Goal: Use online tool/utility: Utilize a website feature to perform a specific function

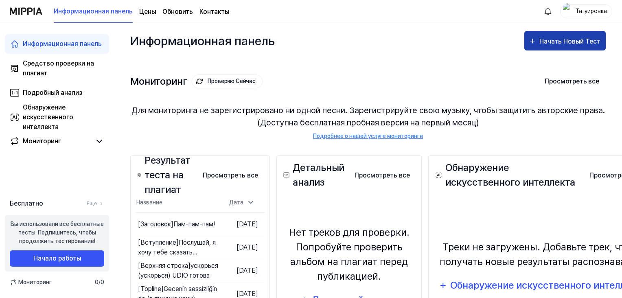
click at [554, 39] on div "Начать Новый Тест" at bounding box center [570, 41] width 63 height 11
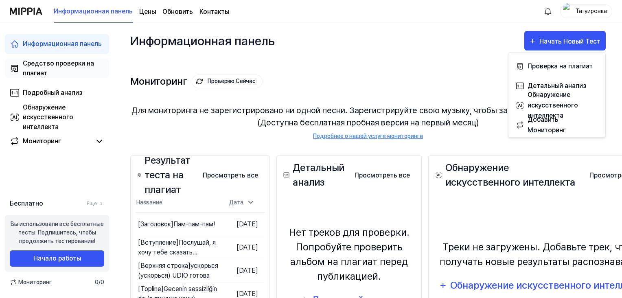
click at [62, 62] on div "Средство проверки на плагиат" at bounding box center [63, 69] width 81 height 20
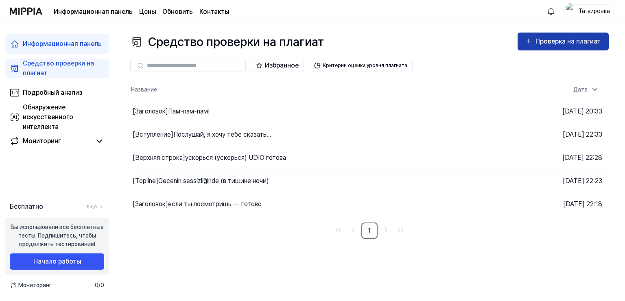
click at [543, 43] on div "Проверка на плагиат" at bounding box center [568, 41] width 67 height 11
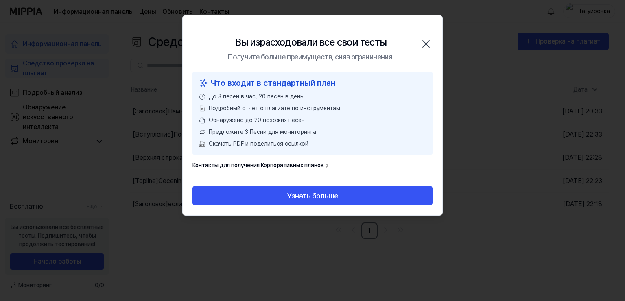
click at [415, 41] on div "Вы израсходовали все свои тесты Получите больше преимуществ, сняв ограничения! …" at bounding box center [313, 43] width 260 height 57
click at [426, 41] on icon "button" at bounding box center [425, 43] width 13 height 13
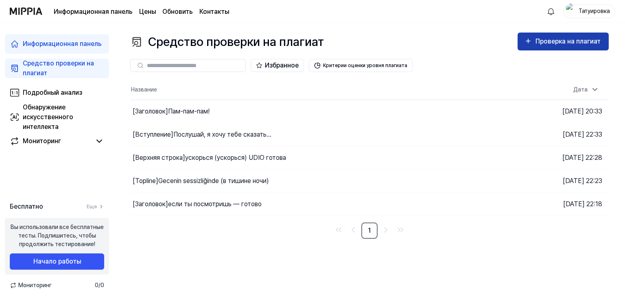
click at [539, 40] on div "Проверка на плагиат" at bounding box center [568, 41] width 67 height 11
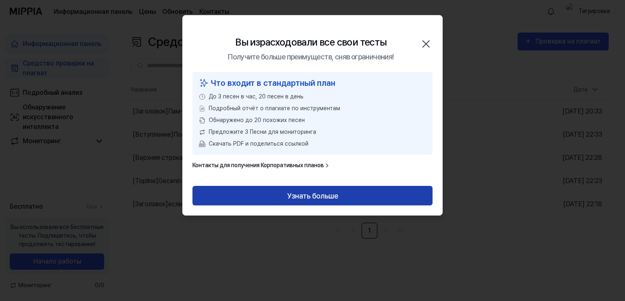
click at [316, 194] on button "Узнать больше" at bounding box center [312, 196] width 240 height 20
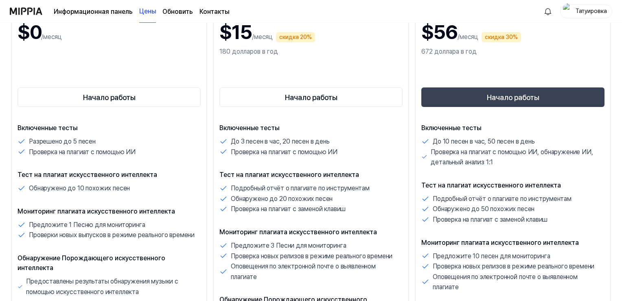
scroll to position [122, 0]
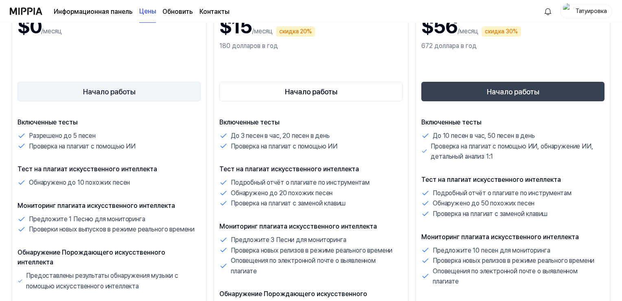
click at [116, 93] on button "Начало работы" at bounding box center [108, 92] width 183 height 20
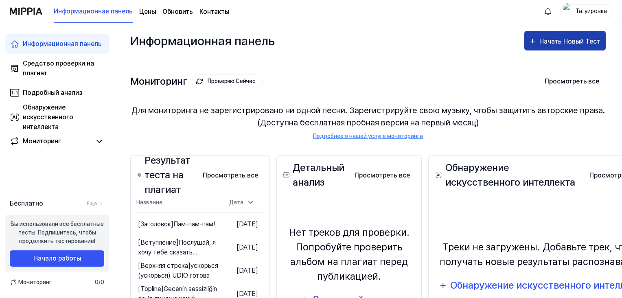
click at [538, 38] on div "Начать Новый Тест" at bounding box center [564, 41] width 73 height 11
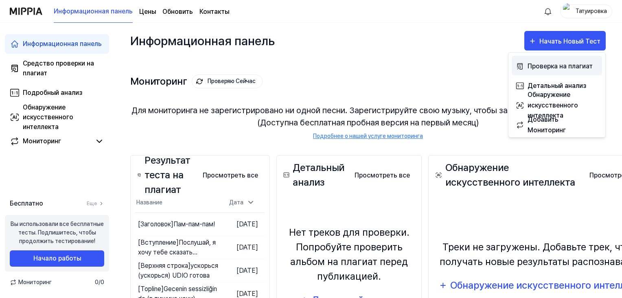
click at [543, 63] on div "Проверка на плагиат" at bounding box center [562, 66] width 71 height 11
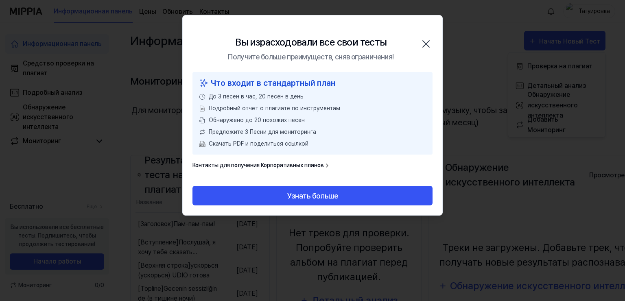
click at [426, 40] on icon "button" at bounding box center [425, 43] width 13 height 13
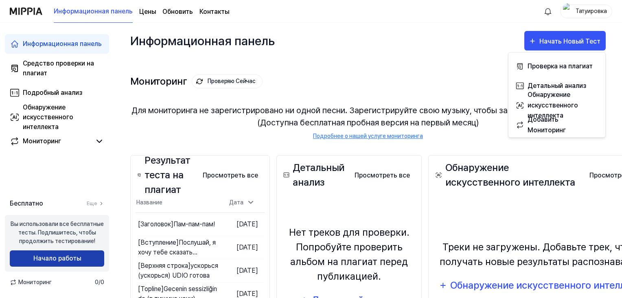
click at [44, 261] on button "Начало работы" at bounding box center [57, 258] width 94 height 16
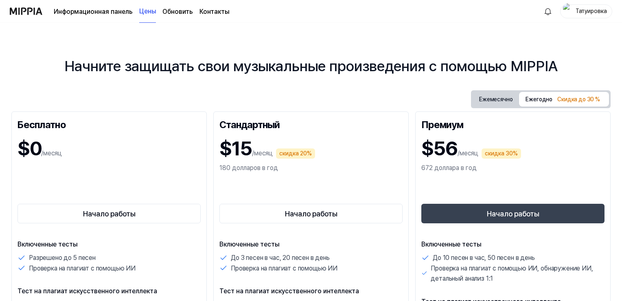
click at [587, 8] on div "Татуировка" at bounding box center [591, 11] width 32 height 9
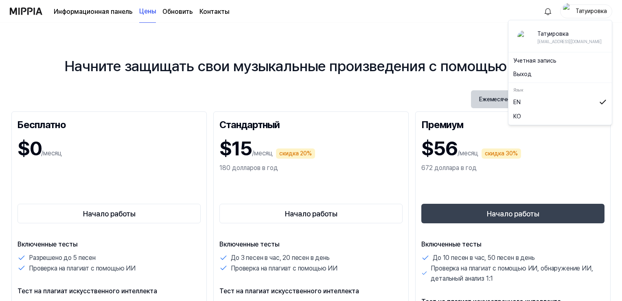
click at [524, 72] on button "Выход" at bounding box center [560, 74] width 94 height 9
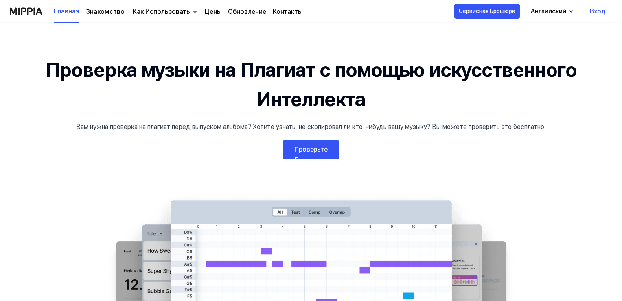
click at [594, 9] on link "Вход" at bounding box center [597, 11] width 29 height 23
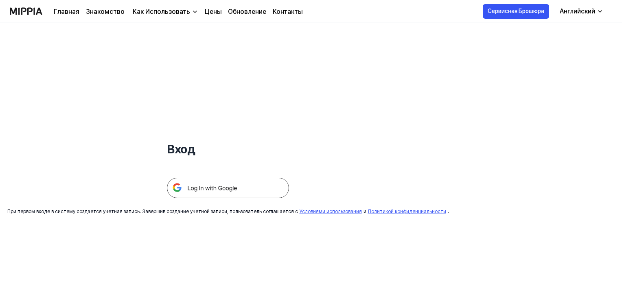
click at [240, 190] on img at bounding box center [228, 188] width 122 height 20
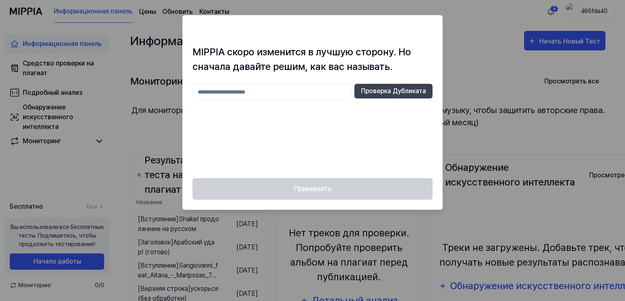
click at [231, 94] on input "text" at bounding box center [271, 92] width 159 height 16
click at [399, 94] on button "Проверка Дубликата" at bounding box center [393, 91] width 78 height 15
drag, startPoint x: 211, startPoint y: 92, endPoint x: 198, endPoint y: 94, distance: 13.2
click at [198, 94] on input "****" at bounding box center [271, 92] width 159 height 16
type input "*"
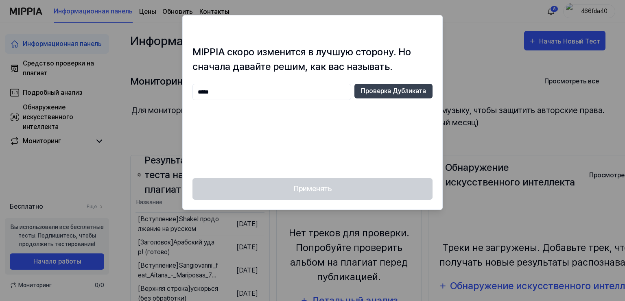
type input "******"
drag, startPoint x: 218, startPoint y: 93, endPoint x: 190, endPoint y: 91, distance: 27.7
click at [190, 91] on div "MIPPIA скоро изменится в лучшую сторону. Но сначала давайте решим, как вас назы…" at bounding box center [313, 111] width 260 height 133
click at [362, 85] on button "Проверка Дубликата" at bounding box center [393, 91] width 78 height 15
drag, startPoint x: 217, startPoint y: 91, endPoint x: 197, endPoint y: 92, distance: 19.9
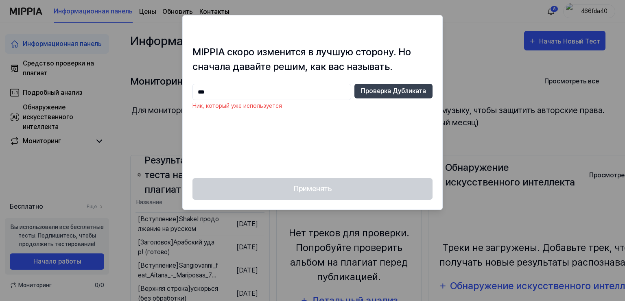
click at [197, 92] on input "***" at bounding box center [271, 92] width 159 height 16
click at [198, 92] on input "****" at bounding box center [271, 92] width 159 height 16
type input "*******"
click at [385, 88] on button "Проверка Дубликата" at bounding box center [393, 91] width 78 height 15
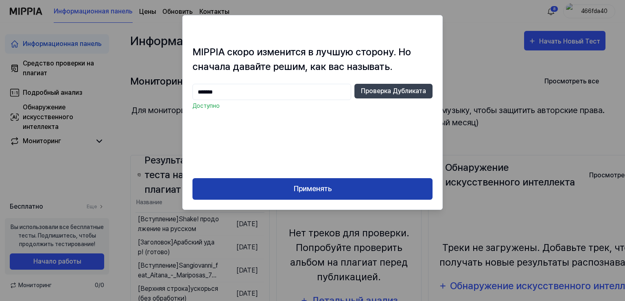
click at [316, 186] on button "Применять" at bounding box center [312, 189] width 240 height 22
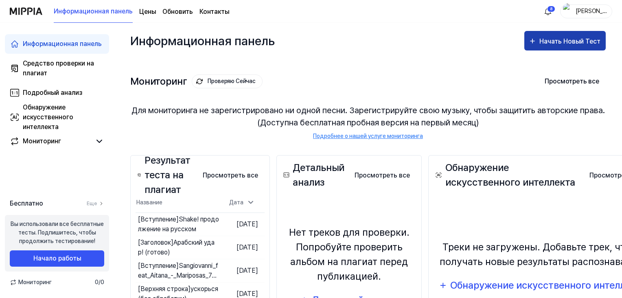
click at [552, 41] on div "Начать Новый Тест" at bounding box center [570, 41] width 63 height 11
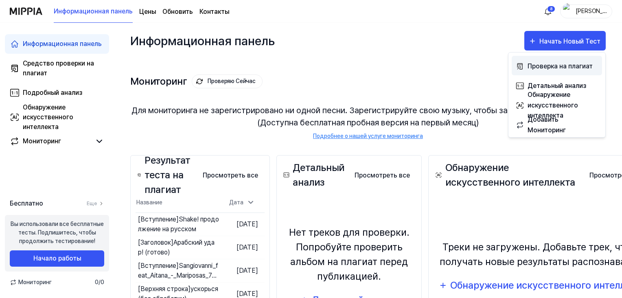
click at [548, 63] on div "Проверка на плагиат" at bounding box center [562, 66] width 71 height 11
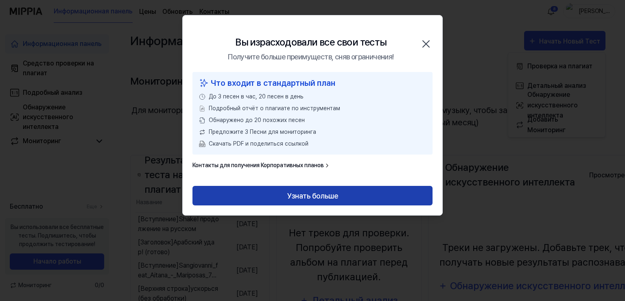
click at [323, 191] on button "Узнать больше" at bounding box center [312, 196] width 240 height 20
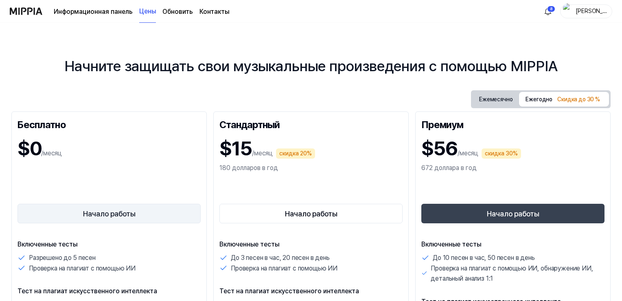
click at [95, 217] on button "Начало работы" at bounding box center [108, 214] width 183 height 20
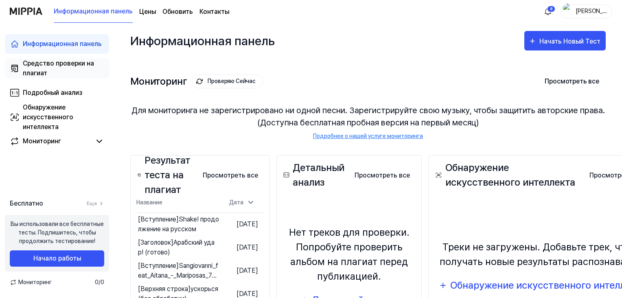
click at [70, 64] on div "Средство проверки на плагиат" at bounding box center [63, 69] width 81 height 20
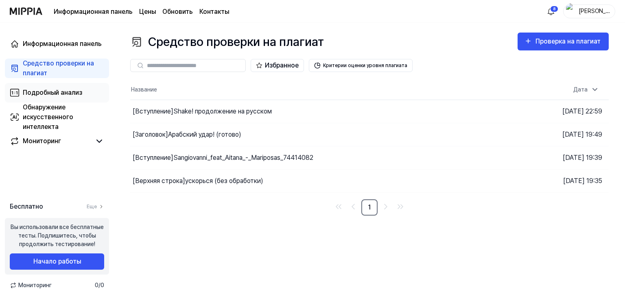
click at [60, 91] on div "Подробный анализ" at bounding box center [52, 93] width 59 height 10
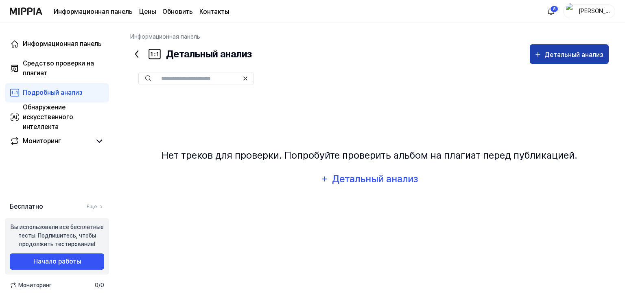
click at [561, 55] on div "Детальный анализ" at bounding box center [574, 55] width 60 height 11
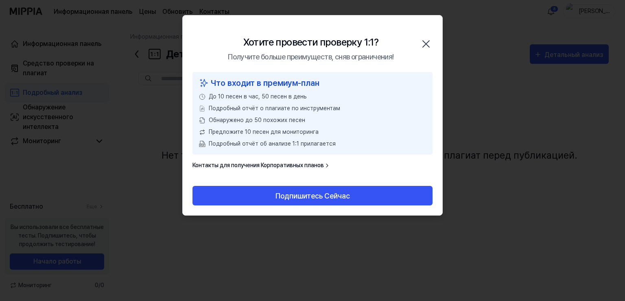
click at [428, 45] on icon "button" at bounding box center [426, 44] width 7 height 7
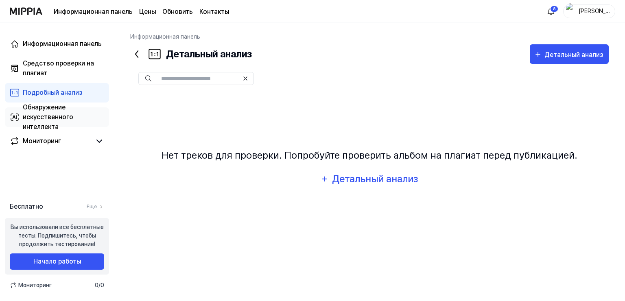
click at [42, 109] on div "Обнаружение искусственного интеллекта" at bounding box center [63, 117] width 81 height 29
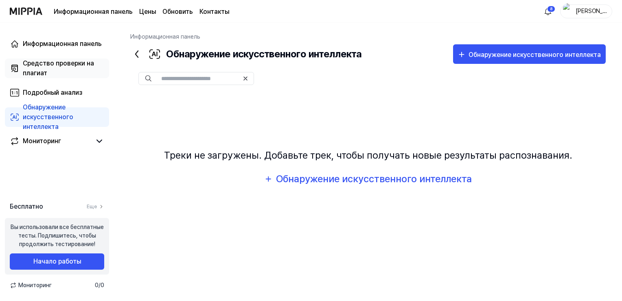
click at [68, 63] on div "Средство проверки на плагиат" at bounding box center [63, 69] width 81 height 20
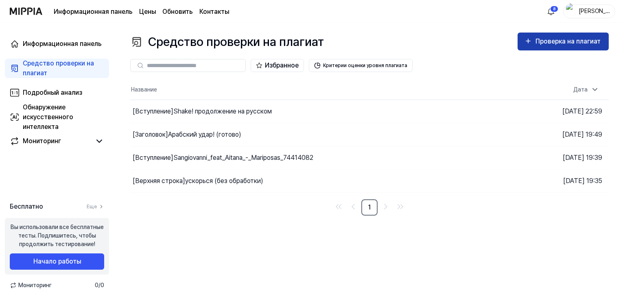
click at [556, 43] on div "Проверка на плагиат" at bounding box center [568, 41] width 67 height 11
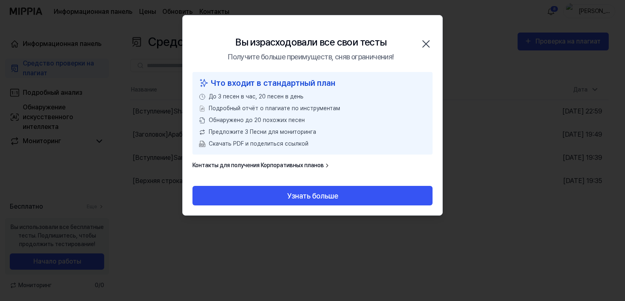
click at [425, 39] on icon "button" at bounding box center [425, 43] width 13 height 13
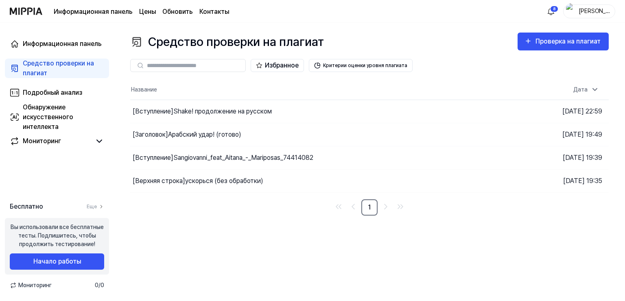
click at [182, 11] on link "Обновить" at bounding box center [177, 12] width 31 height 10
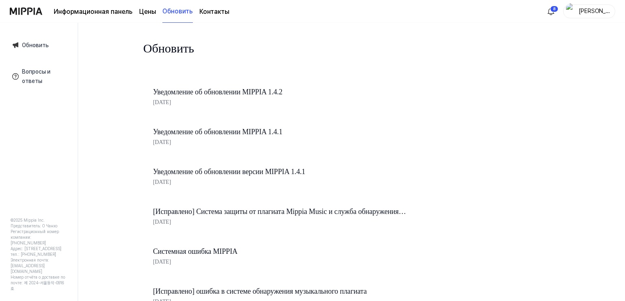
click at [588, 13] on div "Татьяна" at bounding box center [594, 11] width 32 height 9
click at [530, 63] on link "Учетная запись" at bounding box center [563, 61] width 94 height 9
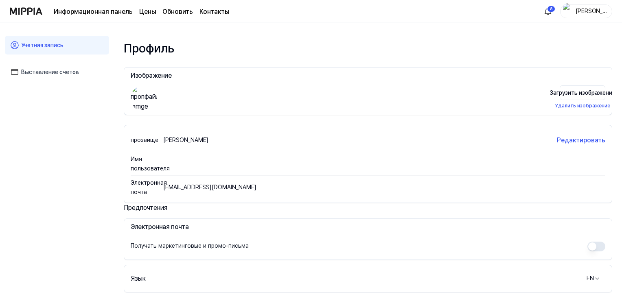
click at [35, 8] on img at bounding box center [26, 11] width 33 height 22
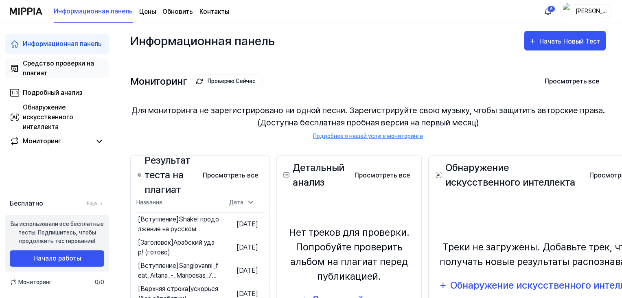
click at [28, 64] on div "Средство проверки на плагиат" at bounding box center [63, 69] width 81 height 20
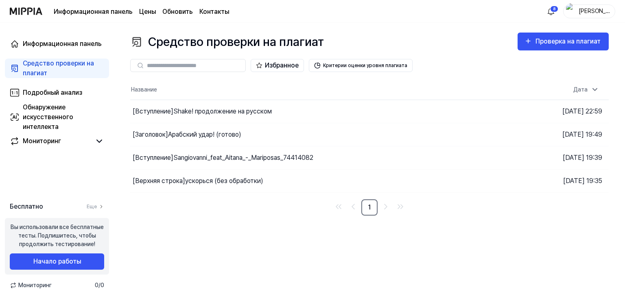
click at [598, 12] on div "Татьяна" at bounding box center [594, 11] width 32 height 9
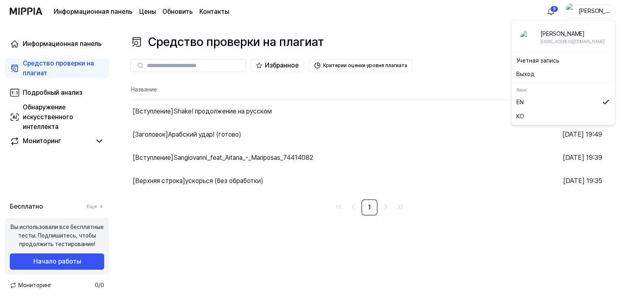
click at [524, 76] on button "Выход" at bounding box center [563, 74] width 94 height 9
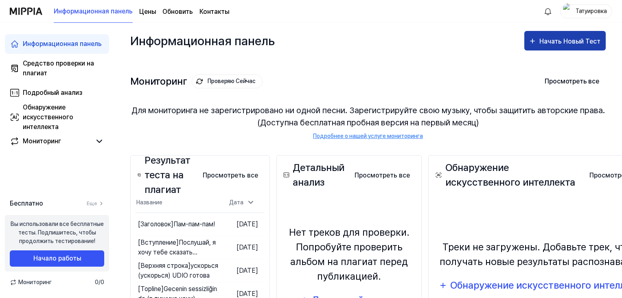
click at [544, 44] on div "Начать Новый Тест" at bounding box center [570, 41] width 63 height 11
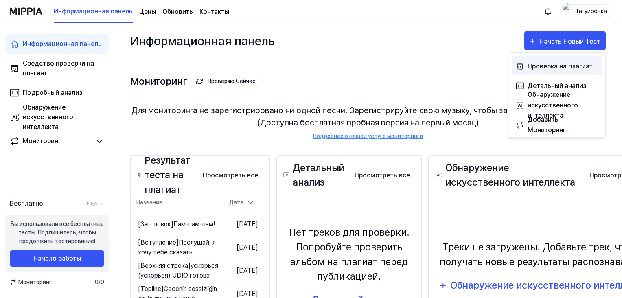
click at [534, 66] on div "Проверка на плагиат" at bounding box center [562, 66] width 71 height 11
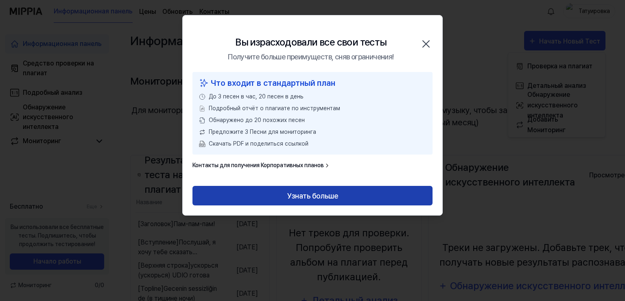
click at [314, 196] on button "Узнать больше" at bounding box center [312, 196] width 240 height 20
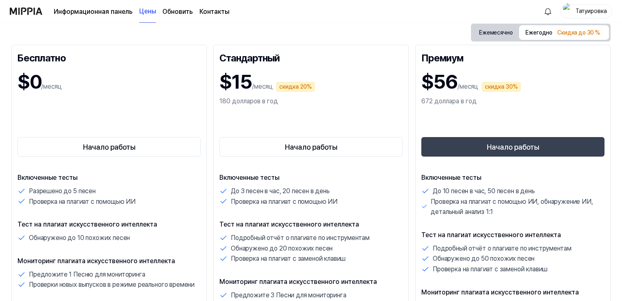
scroll to position [41, 0]
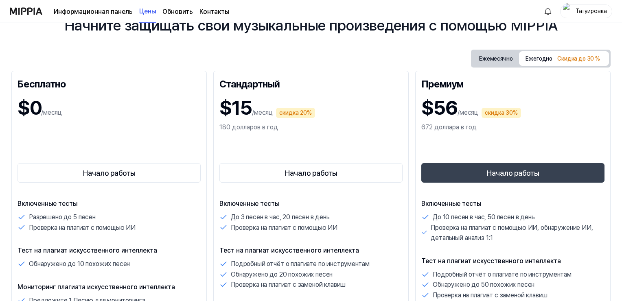
click at [30, 11] on img at bounding box center [26, 11] width 33 height 22
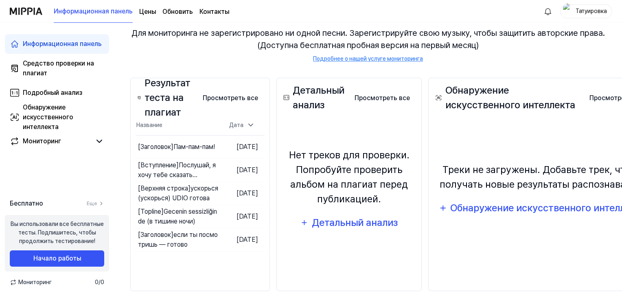
scroll to position [81, 0]
